Goal: Find contact information: Find contact information

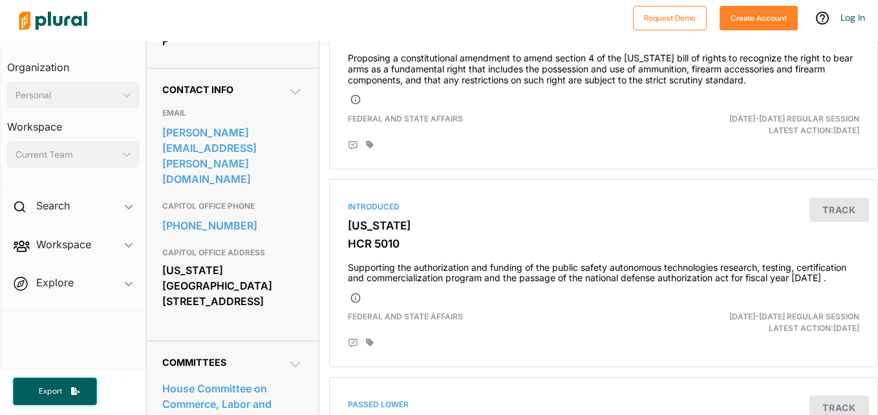
scroll to position [375, 0]
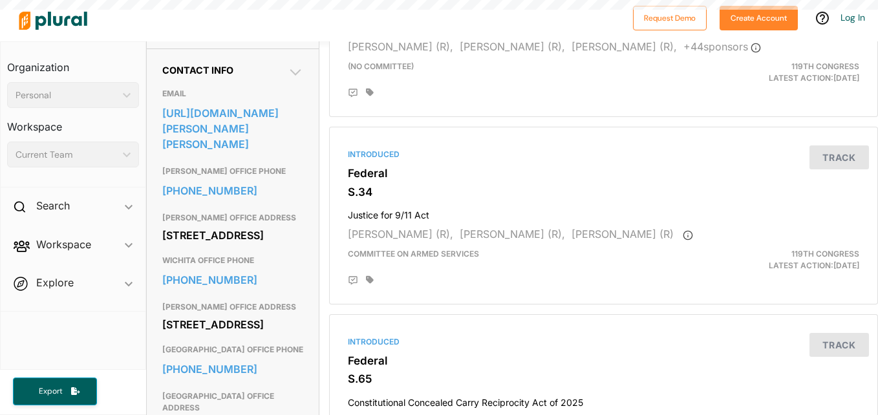
scroll to position [397, 0]
click at [298, 80] on icon at bounding box center [296, 72] width 16 height 16
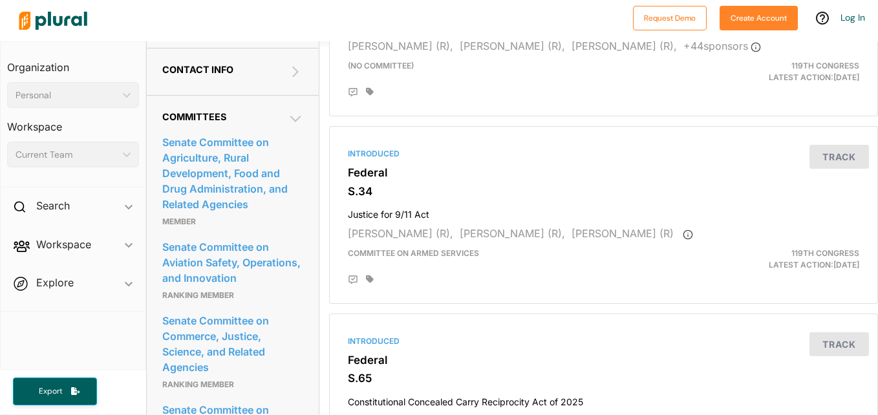
click at [290, 122] on icon at bounding box center [295, 119] width 11 height 6
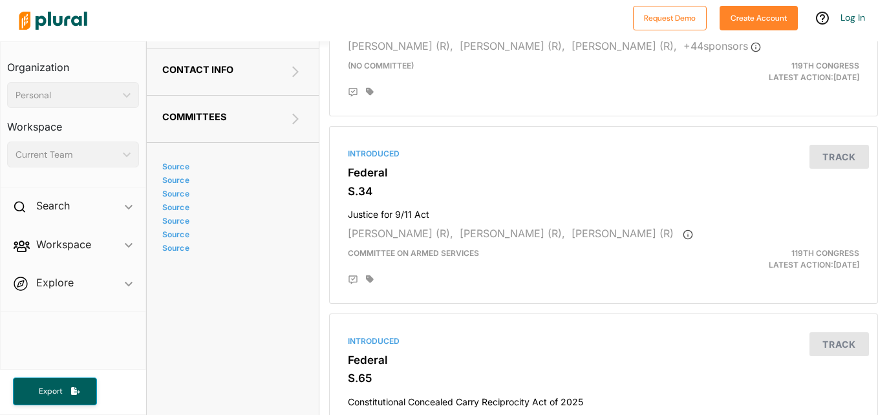
click at [296, 80] on icon at bounding box center [296, 72] width 16 height 16
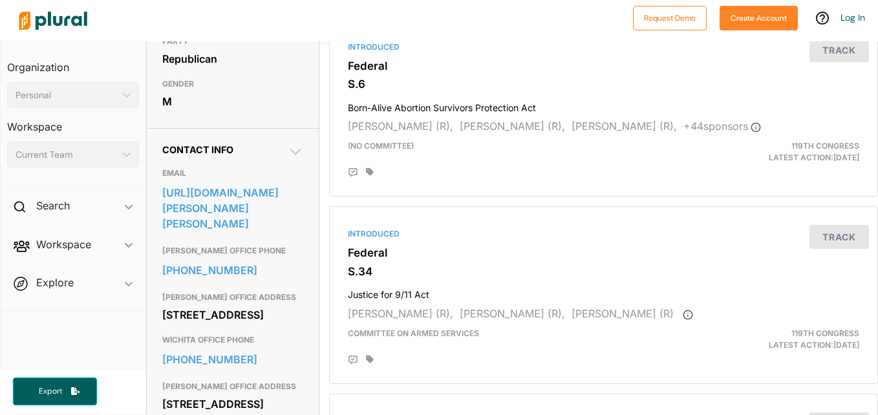
scroll to position [303, 0]
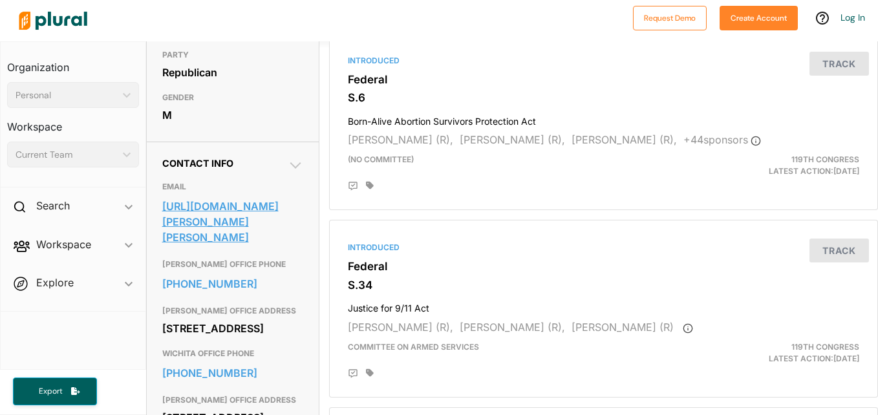
click at [219, 247] on link "[URL][DOMAIN_NAME][PERSON_NAME][PERSON_NAME]" at bounding box center [232, 222] width 141 height 50
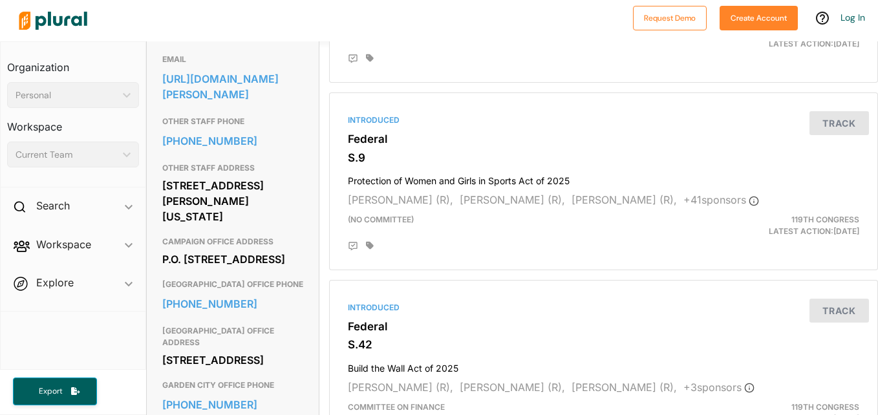
scroll to position [433, 0]
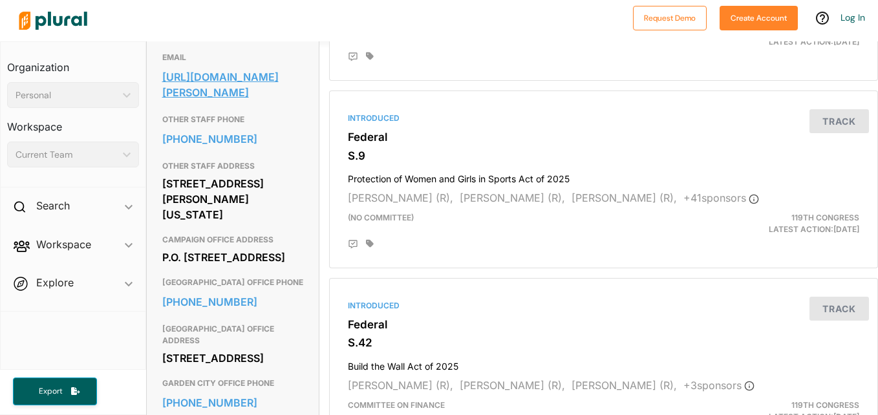
click at [233, 102] on link "https://www.marshall.senate.gov/contact/contact-form/" at bounding box center [232, 84] width 141 height 35
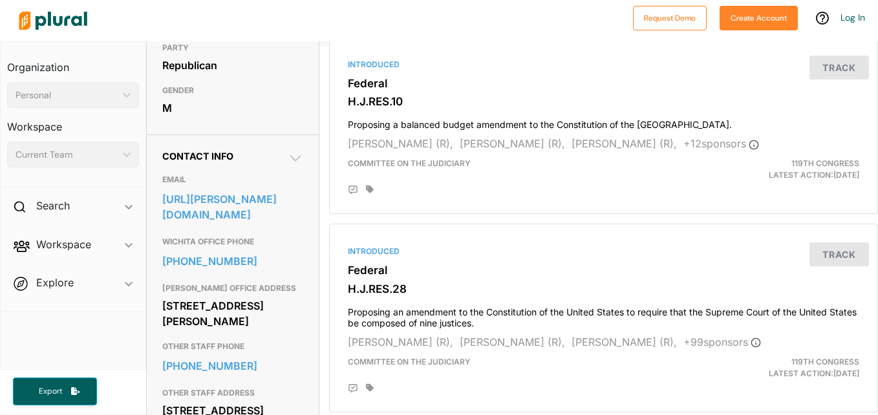
scroll to position [313, 0]
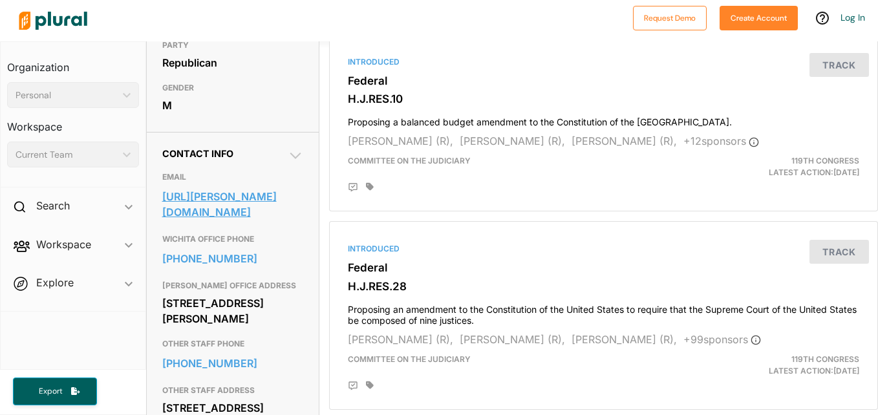
click at [258, 210] on link "https://estes.house.gov/contact/" at bounding box center [232, 204] width 141 height 35
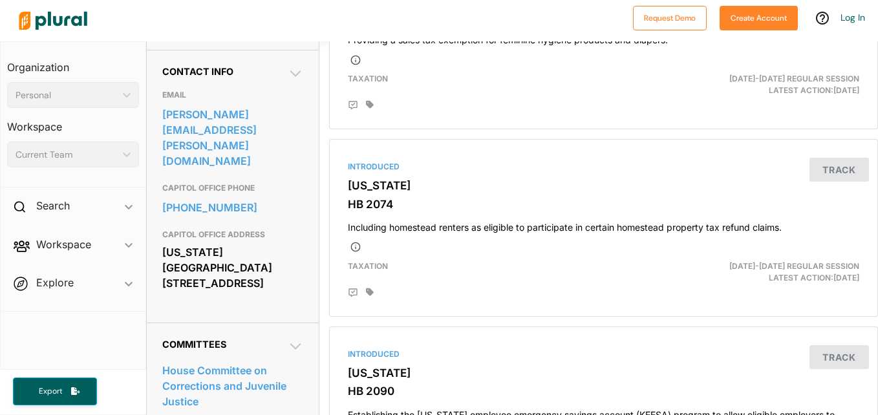
scroll to position [396, 0]
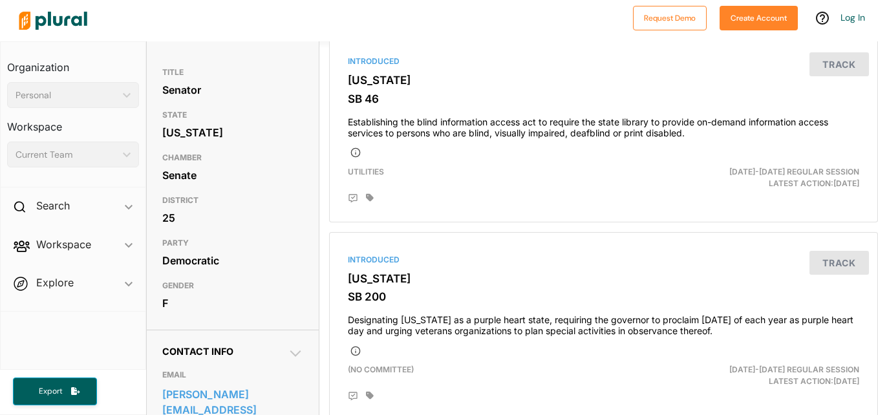
scroll to position [114, 0]
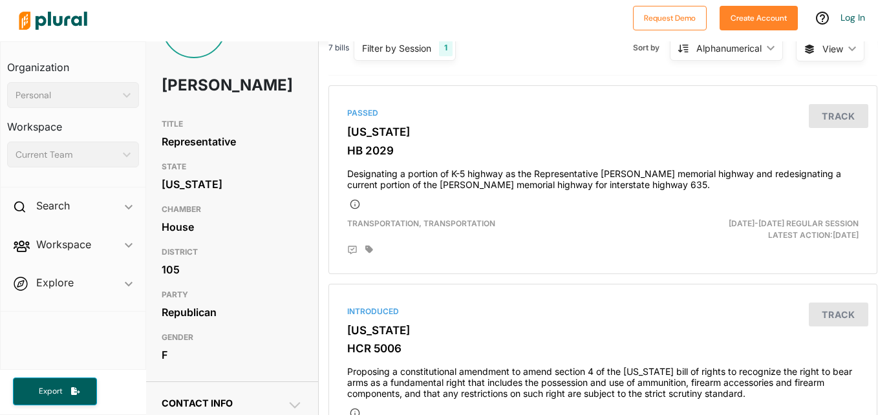
scroll to position [58, 0]
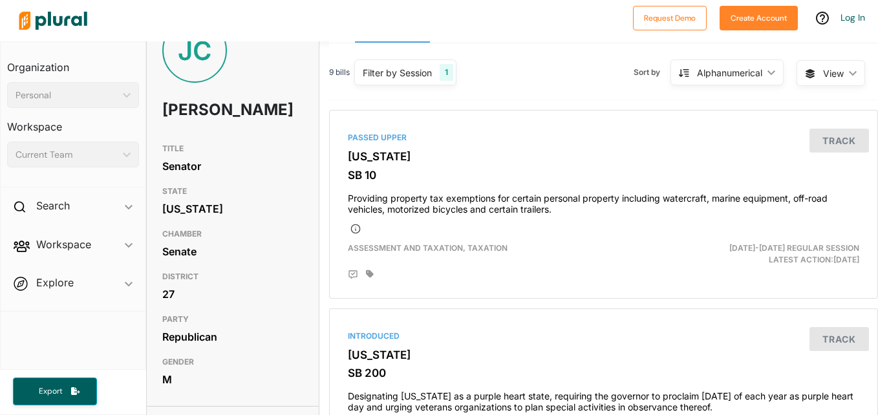
scroll to position [39, 0]
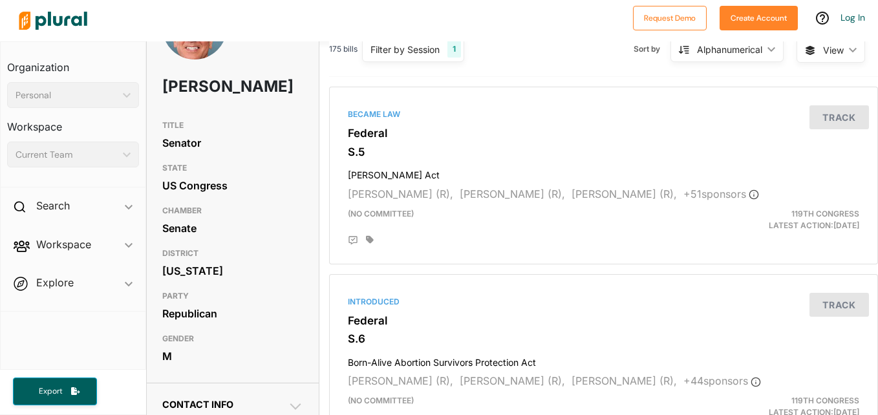
scroll to position [63, 0]
